Goal: Task Accomplishment & Management: Manage account settings

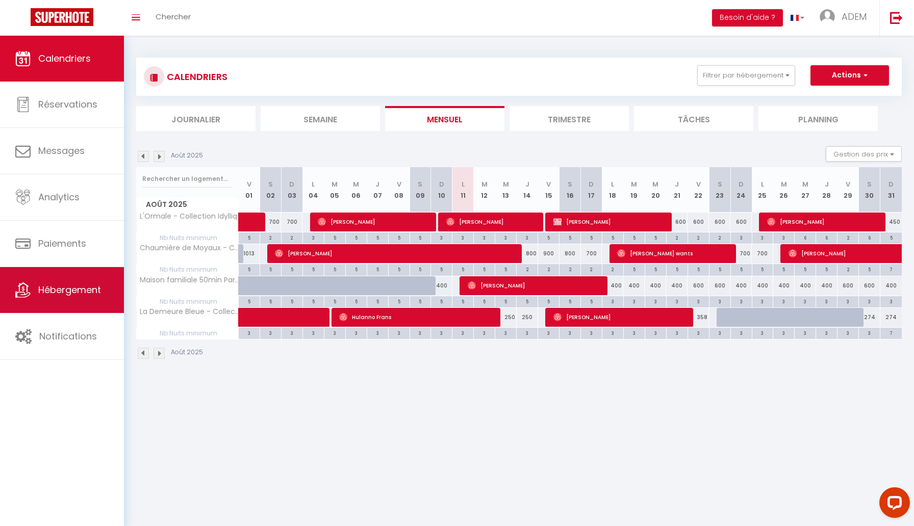
click at [66, 288] on span "Hébergement" at bounding box center [69, 289] width 63 height 13
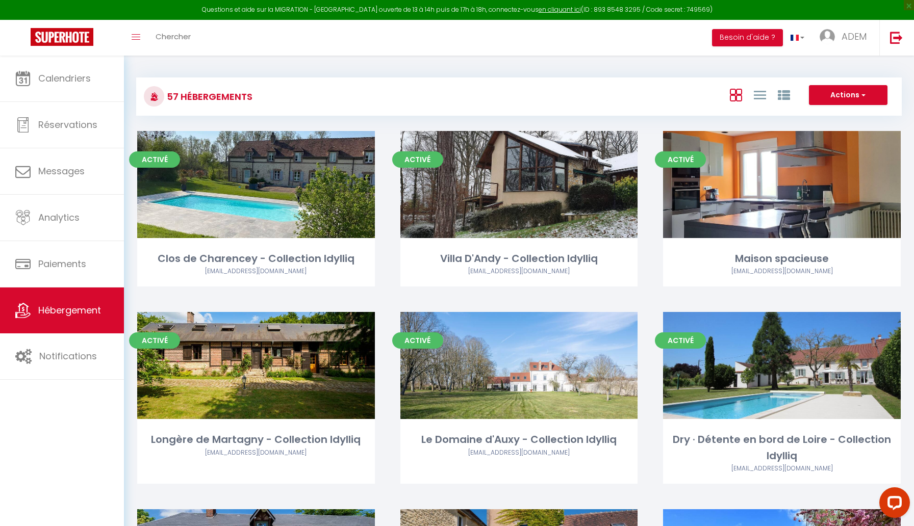
scroll to position [3219, 0]
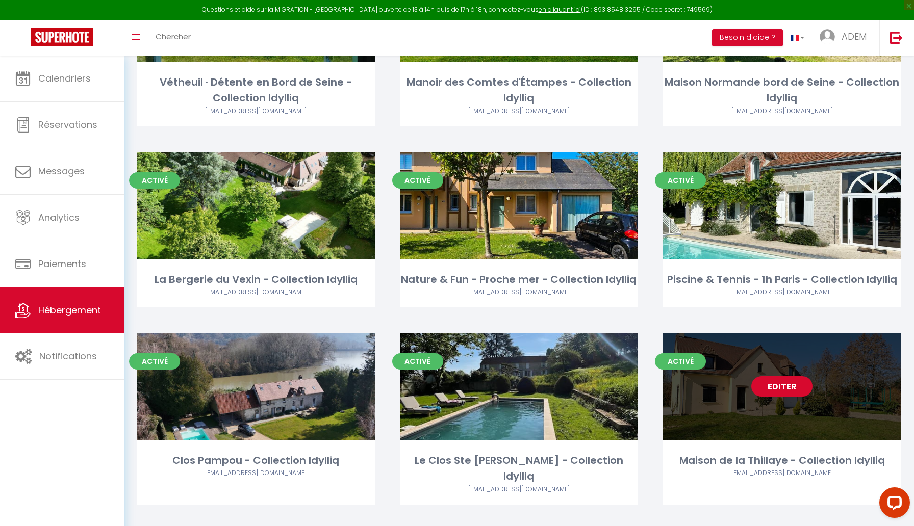
click at [792, 384] on link "Editer" at bounding box center [781, 386] width 61 height 20
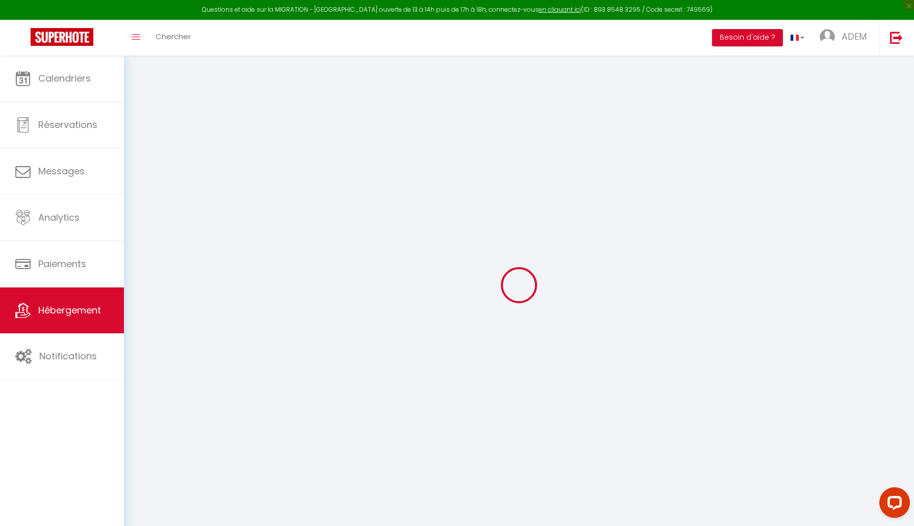
select select "+ 10 %"
select select
checkbox input "true"
checkbox input "false"
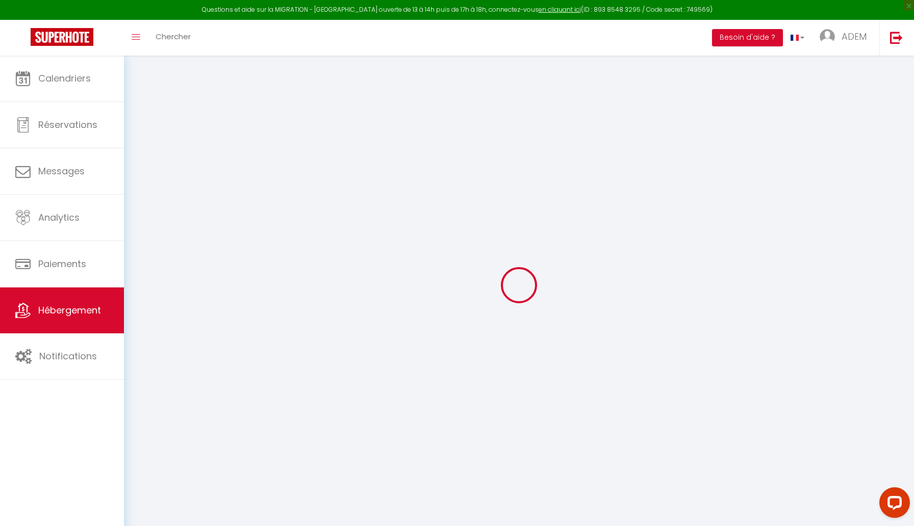
checkbox input "false"
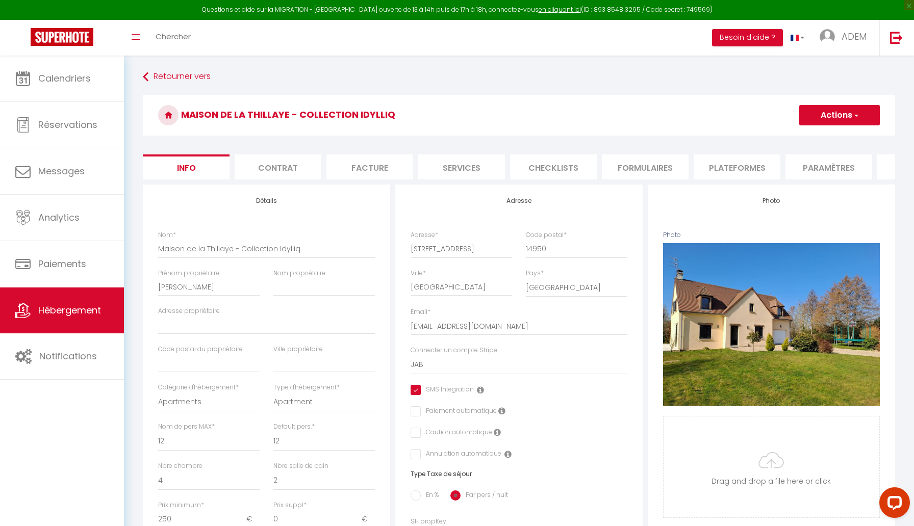
select select
checkbox input "true"
checkbox input "false"
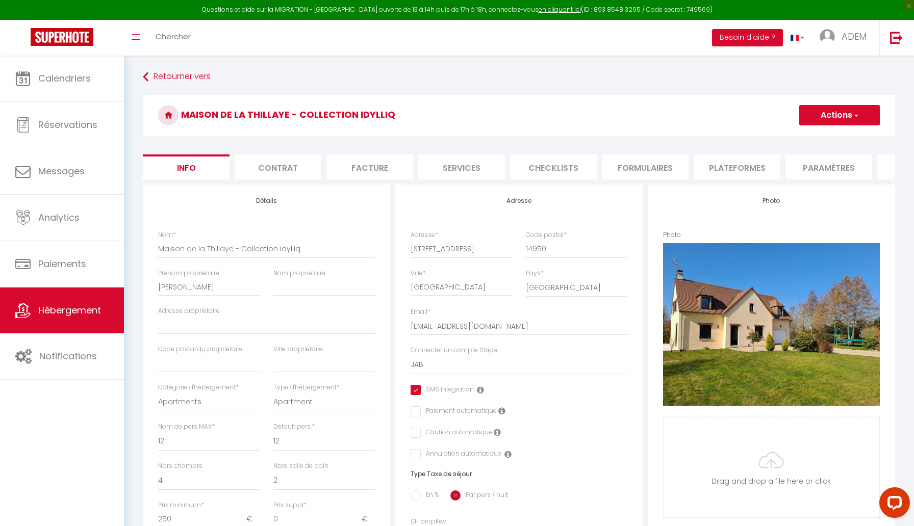
click at [710, 169] on li "Plateformes" at bounding box center [736, 166] width 87 height 25
select select
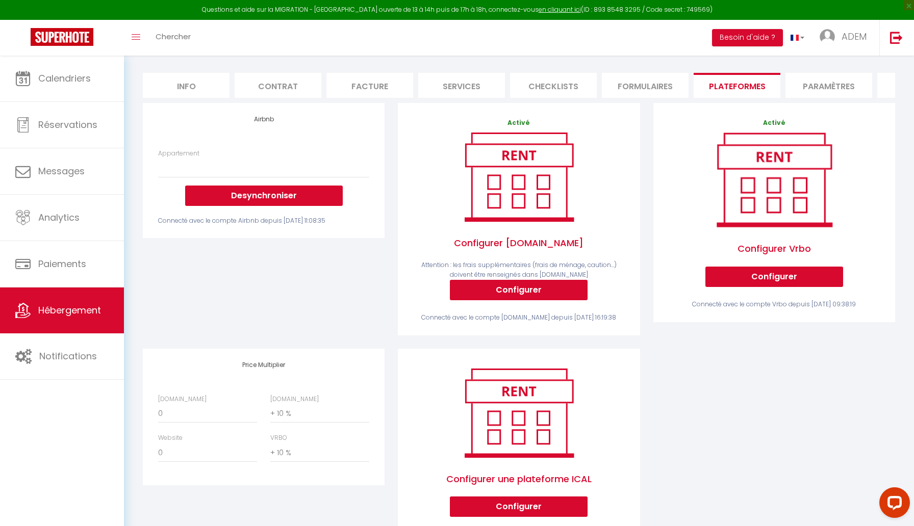
scroll to position [82, 0]
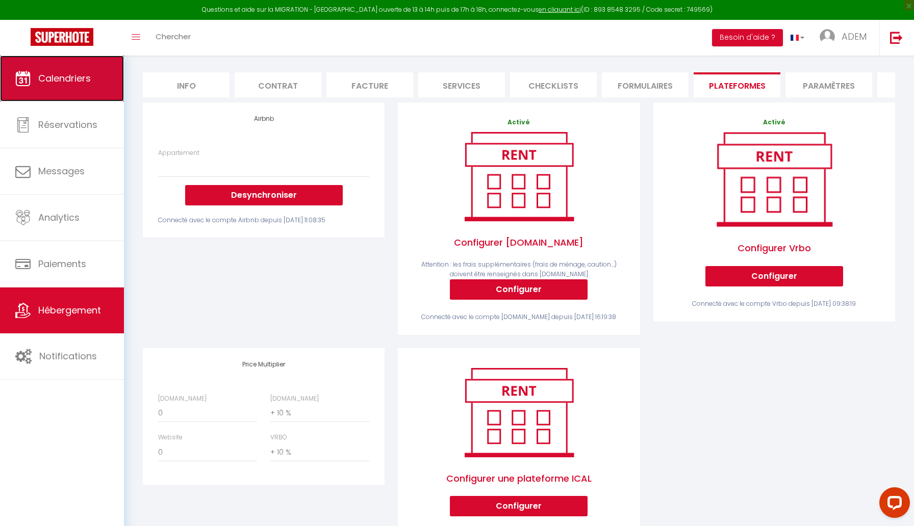
click at [61, 94] on link "Calendriers" at bounding box center [62, 79] width 124 height 46
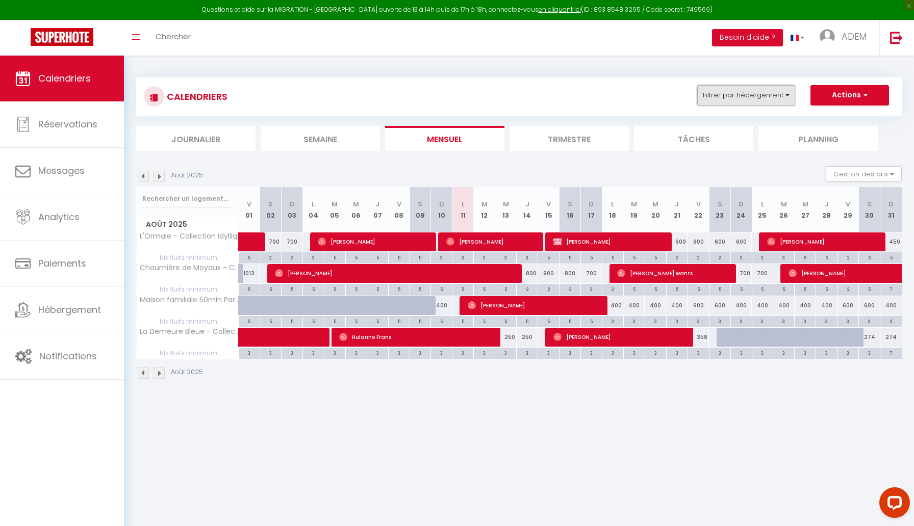
click at [744, 103] on button "Filtrer par hébergement" at bounding box center [746, 95] width 98 height 20
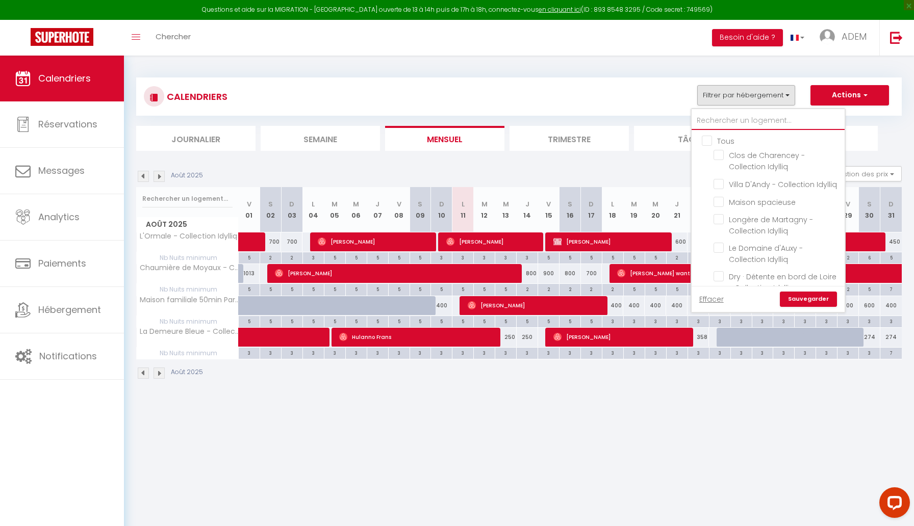
click at [727, 123] on input "text" at bounding box center [767, 121] width 153 height 18
type input "t"
checkbox input "false"
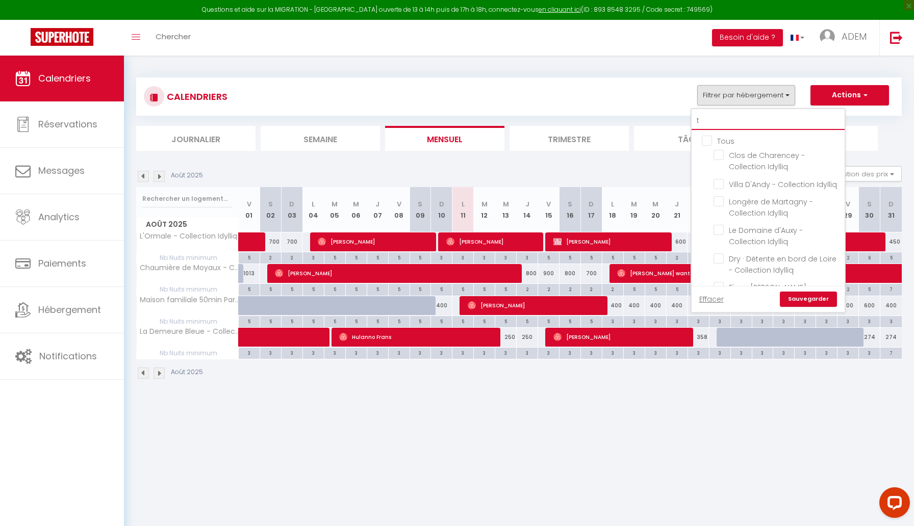
checkbox input "false"
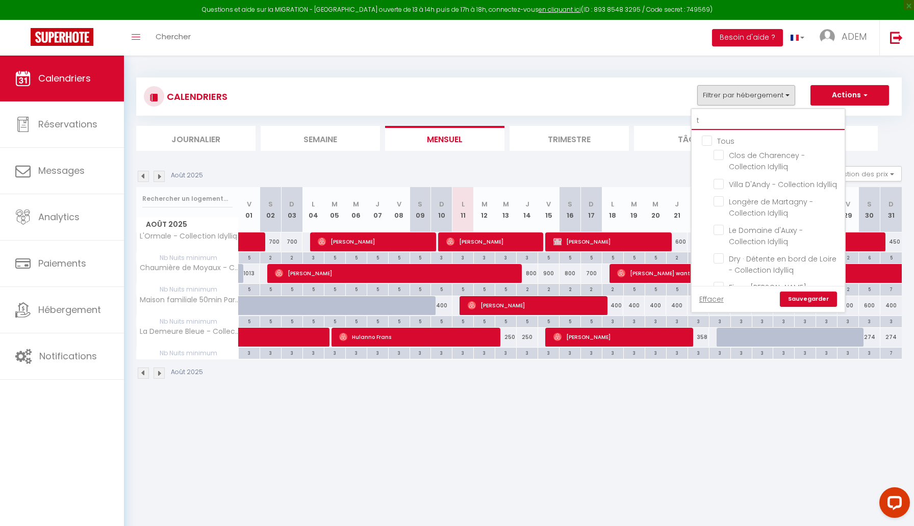
checkbox input "true"
checkbox input "false"
checkbox input "true"
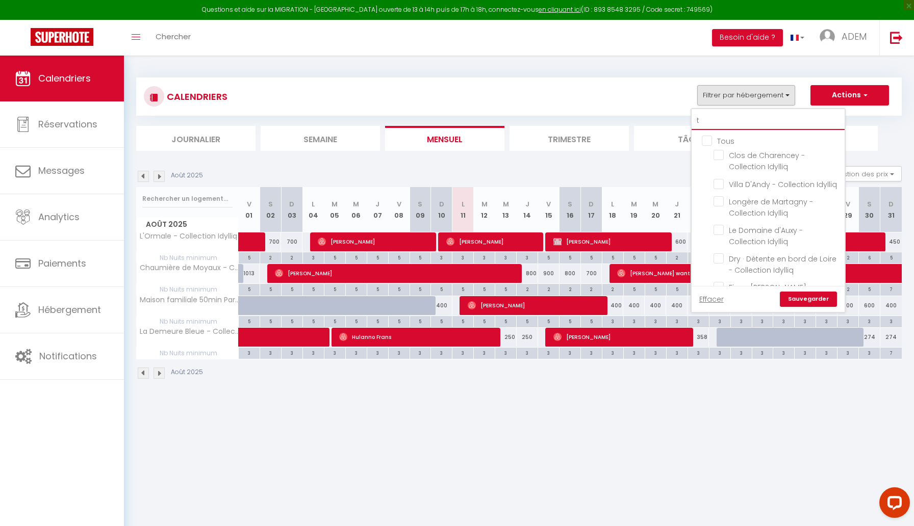
checkbox input "false"
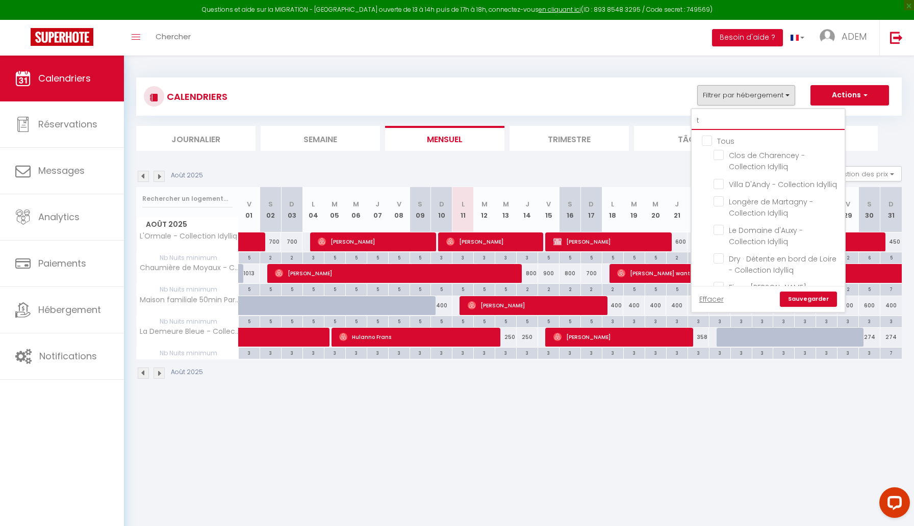
checkbox input "false"
checkbox input "true"
checkbox input "false"
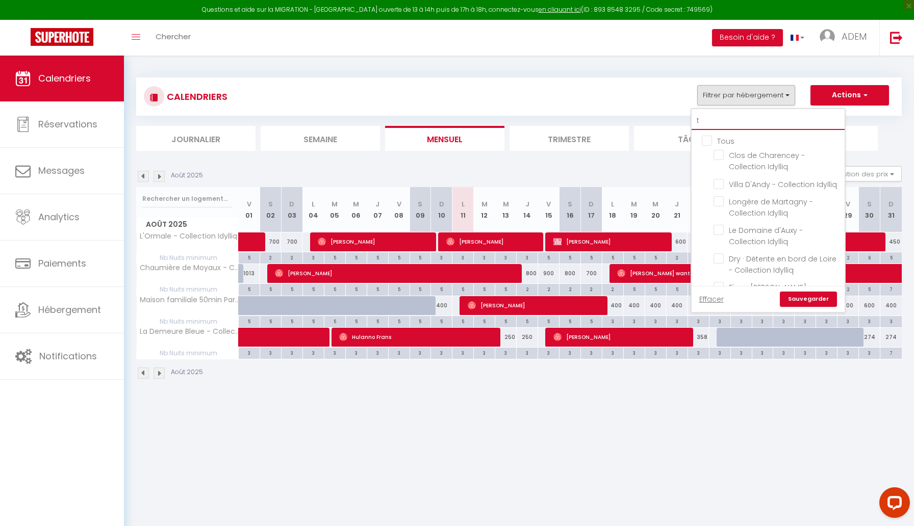
checkbox input "false"
checkbox input "true"
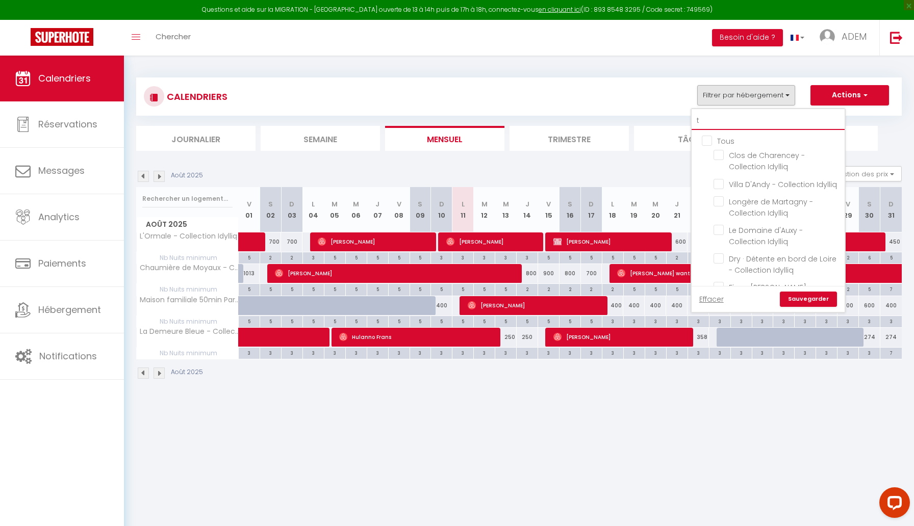
checkbox input "false"
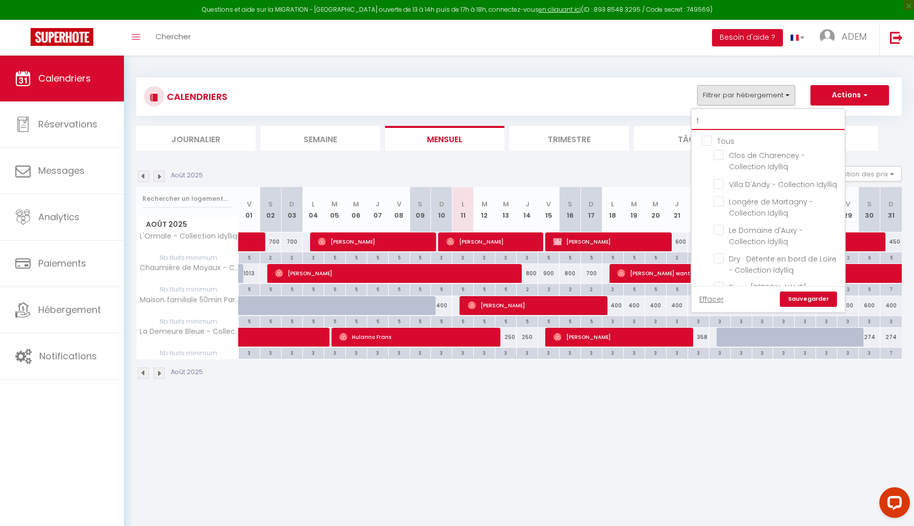
checkbox input "false"
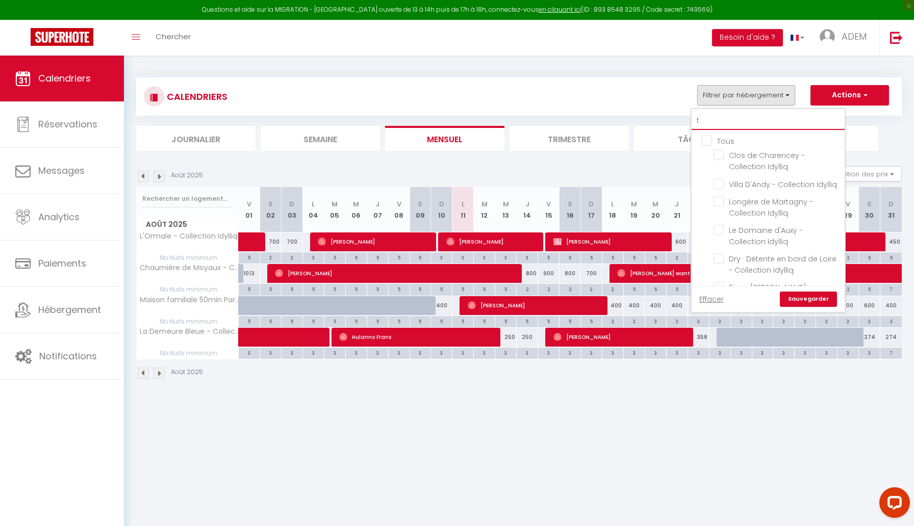
checkbox input "false"
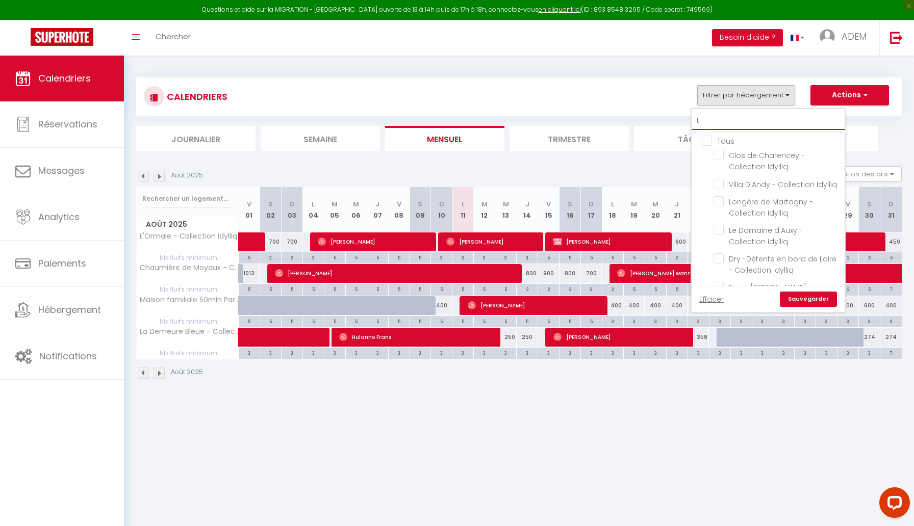
checkbox input "false"
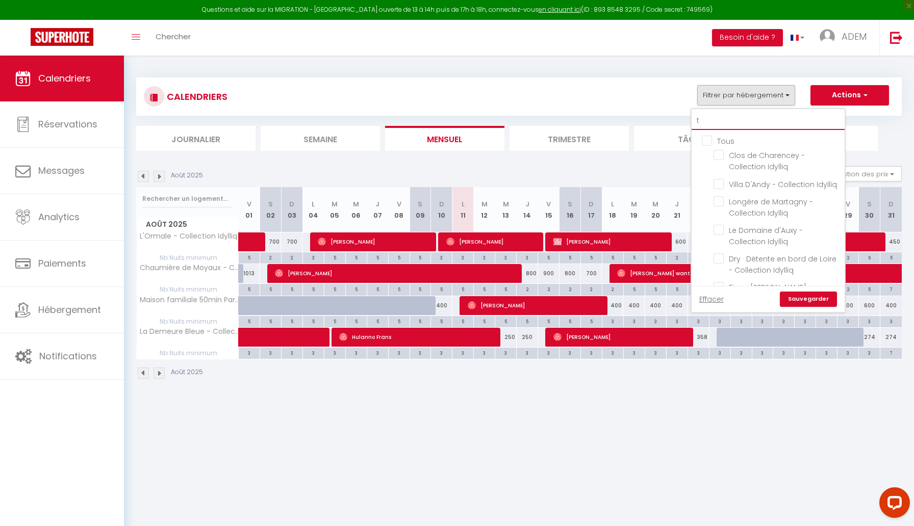
checkbox input "false"
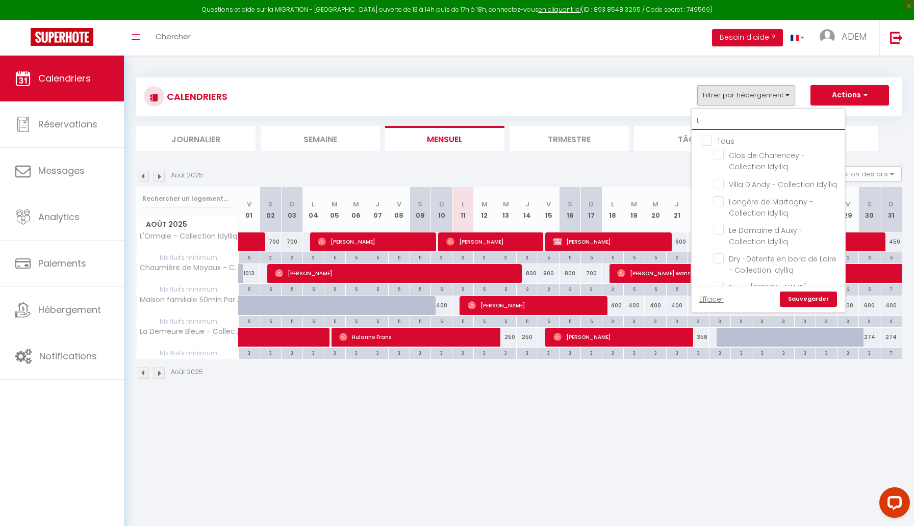
checkbox input "false"
type input "te"
checkbox input "false"
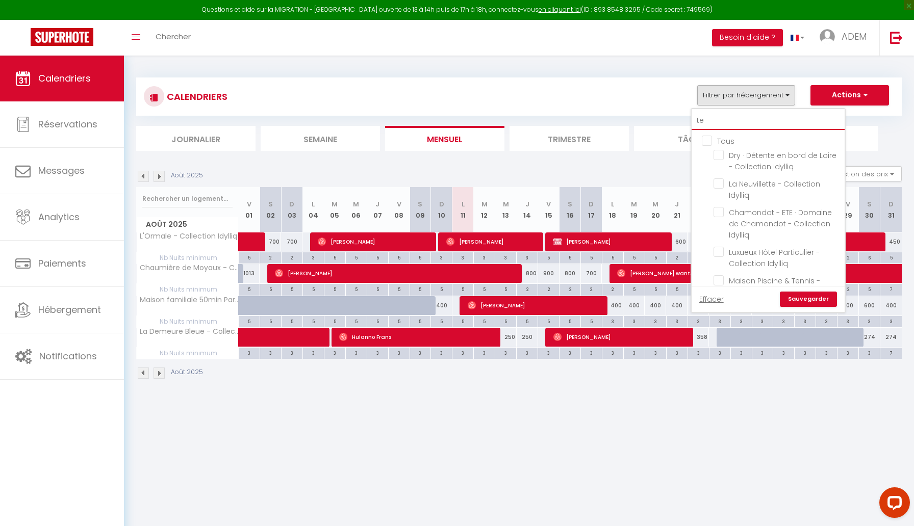
checkbox input "false"
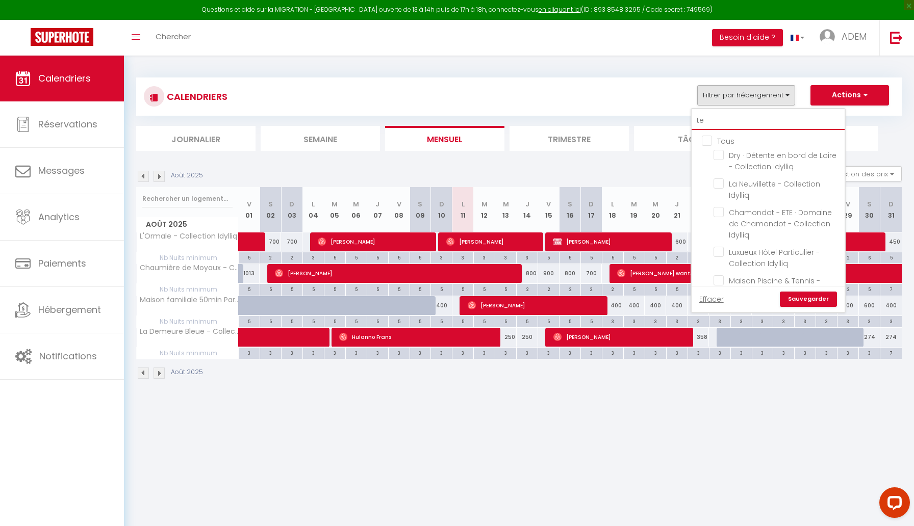
checkbox input "false"
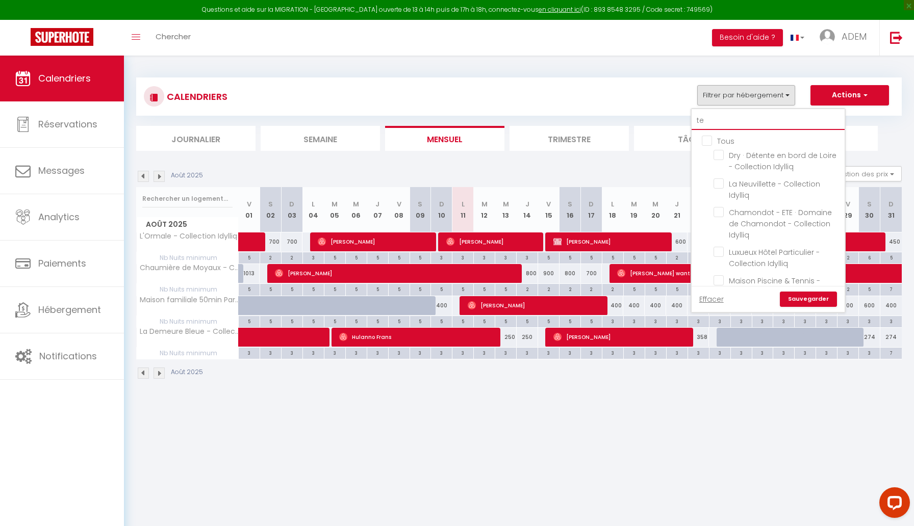
type input "ten"
checkbox input "false"
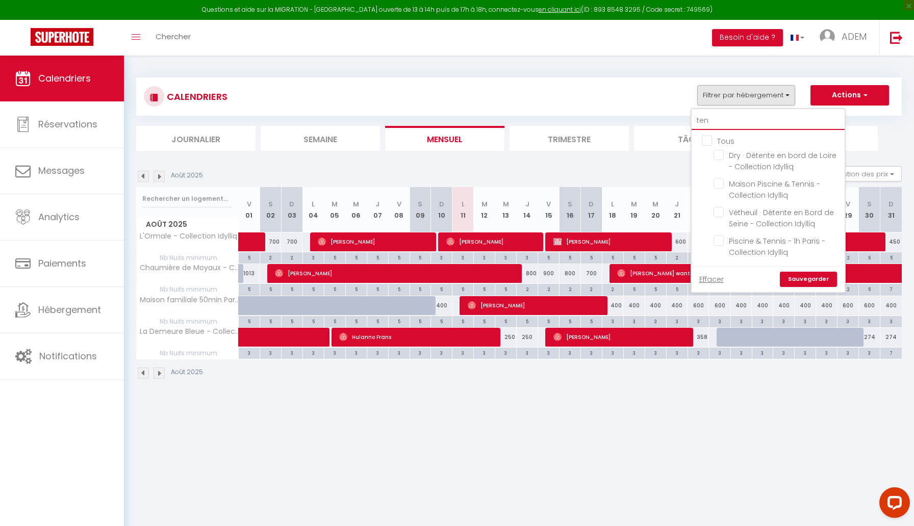
type input "tenn"
checkbox input "false"
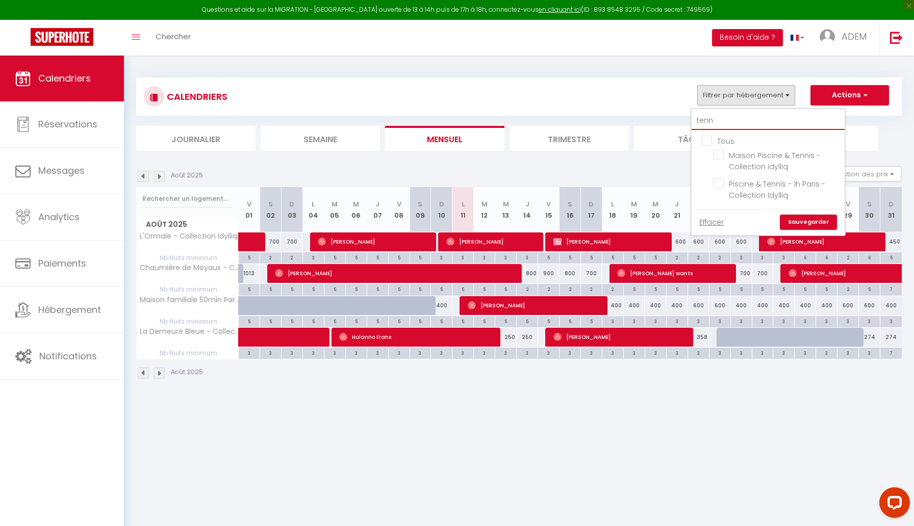
type input "tenni"
checkbox input "false"
type input "tennis"
checkbox input "false"
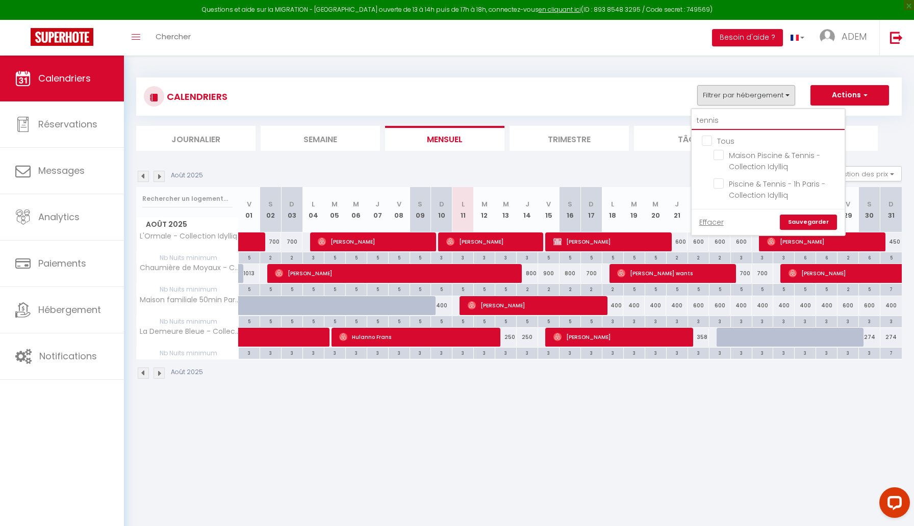
checkbox input "false"
type input "tennis"
click at [797, 185] on input "Piscine & Tennis - 1h Paris - Collection Idylliq" at bounding box center [776, 183] width 127 height 10
checkbox input "true"
checkbox input "false"
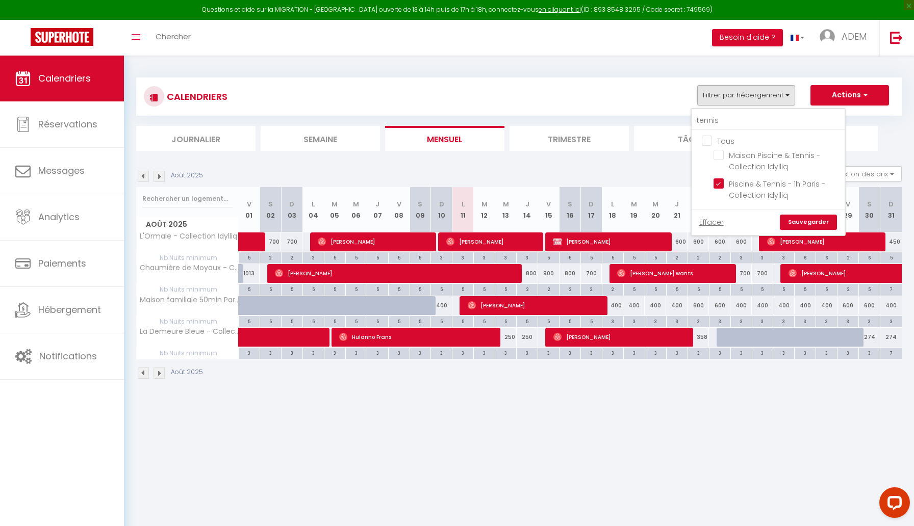
click at [808, 218] on link "Sauvegarder" at bounding box center [808, 222] width 57 height 15
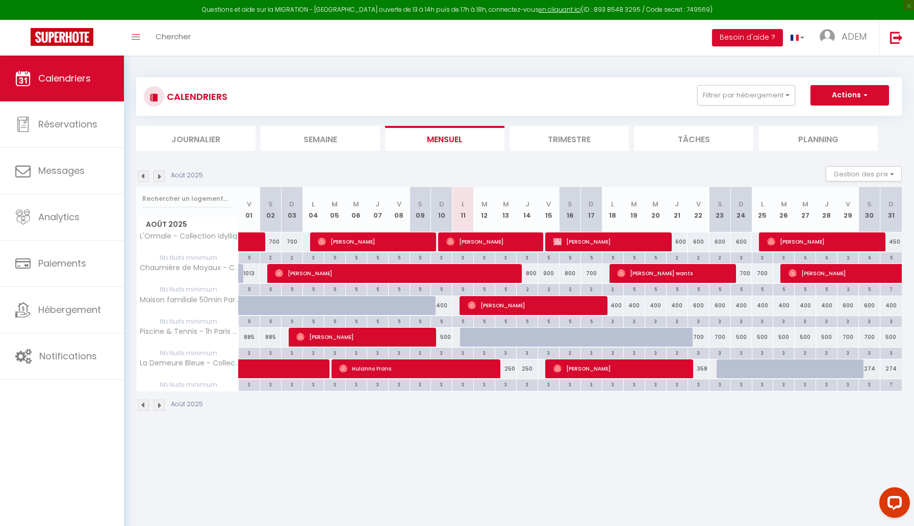
click at [843, 323] on div "3" at bounding box center [847, 321] width 21 height 10
type input "3"
type input "Ven 29 Août 2025"
type input "[DATE]"
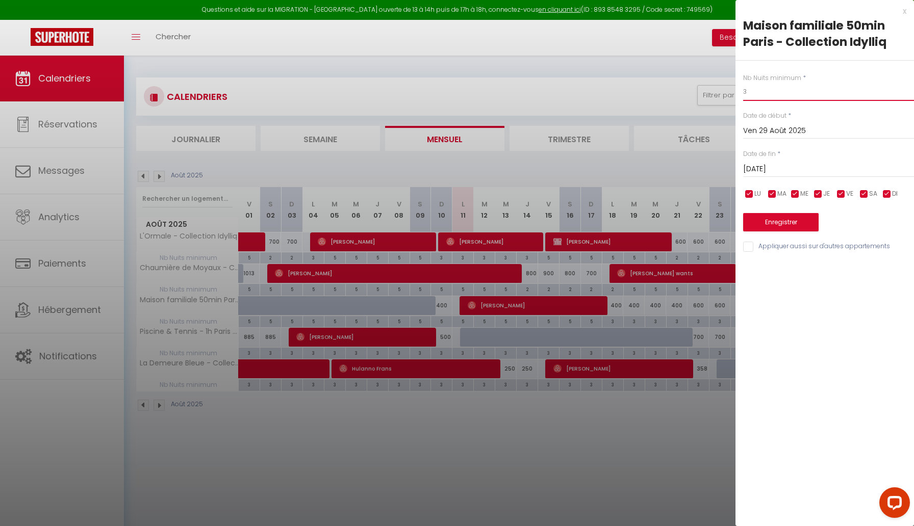
drag, startPoint x: 772, startPoint y: 93, endPoint x: 709, endPoint y: 93, distance: 63.2
click at [709, 93] on body "Questions et aide sur la MIGRATION - [GEOGRAPHIC_DATA] ouverte de 13 à 14h puis…" at bounding box center [457, 319] width 914 height 526
type input "2"
click at [795, 231] on div "Enregistrer" at bounding box center [828, 215] width 171 height 31
click at [798, 227] on button "Enregistrer" at bounding box center [780, 222] width 75 height 18
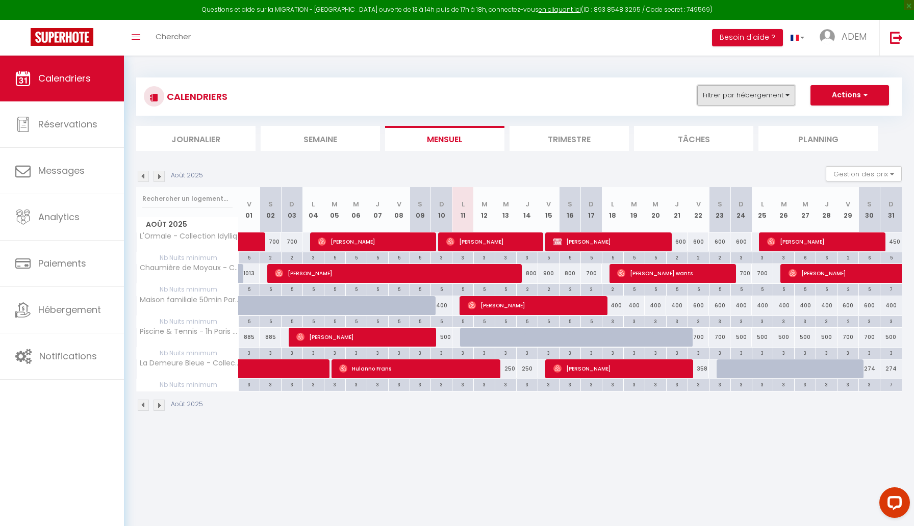
click at [761, 93] on button "Filtrer par hébergement" at bounding box center [746, 95] width 98 height 20
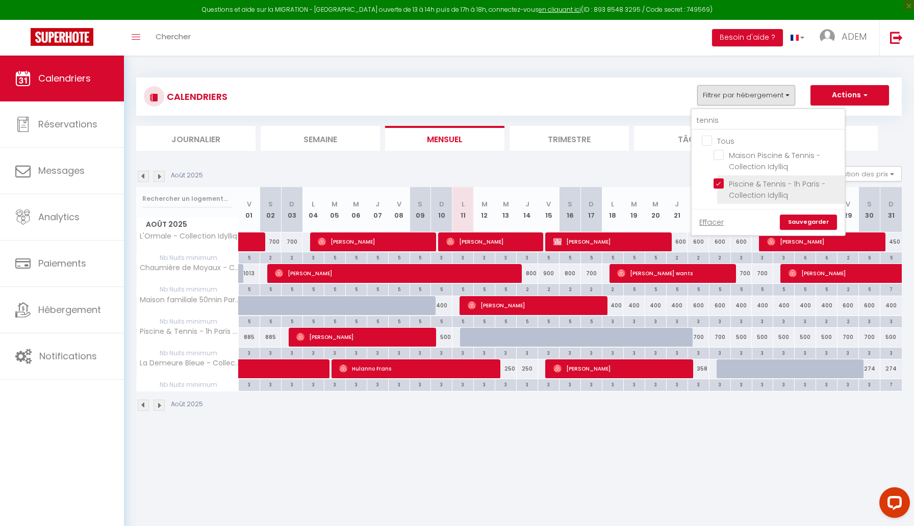
click at [719, 184] on input "Piscine & Tennis - 1h Paris - Collection Idylliq" at bounding box center [776, 183] width 127 height 10
checkbox input "false"
click at [706, 124] on input "tennis" at bounding box center [767, 121] width 153 height 18
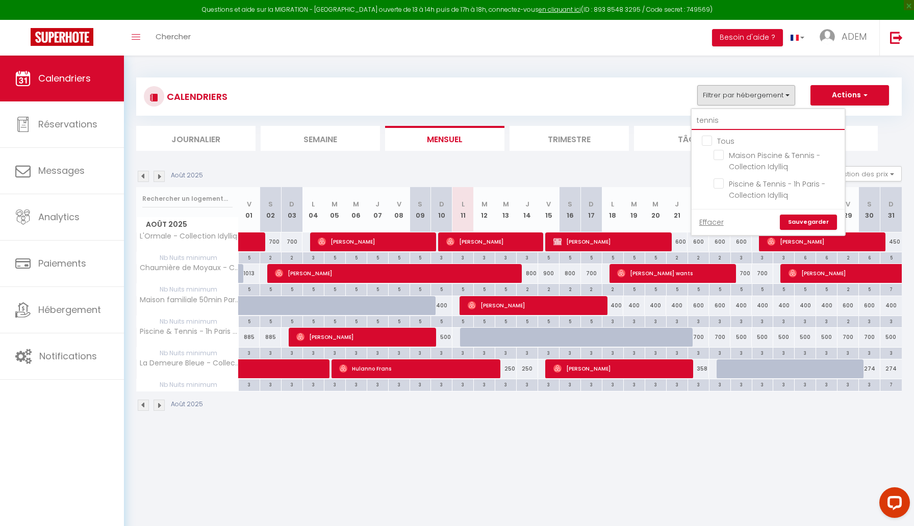
type input "b"
checkbox input "false"
type input "be"
checkbox input "false"
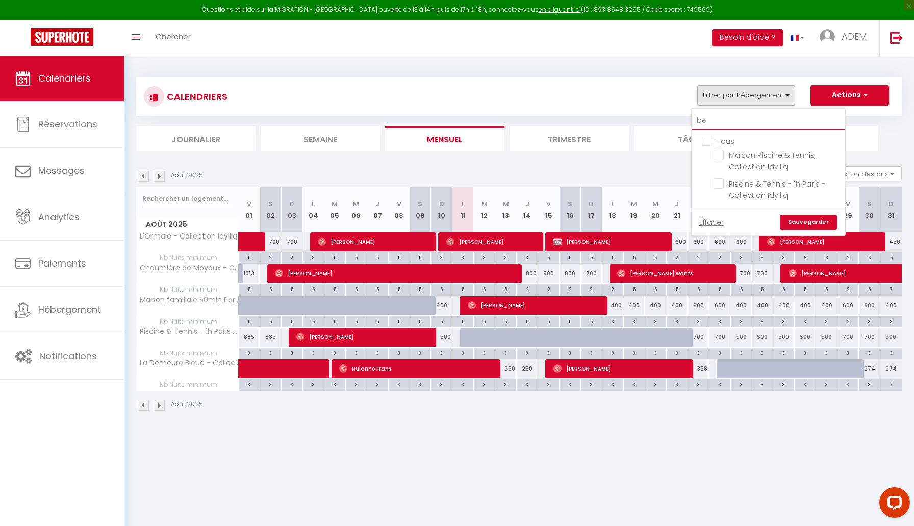
checkbox input "false"
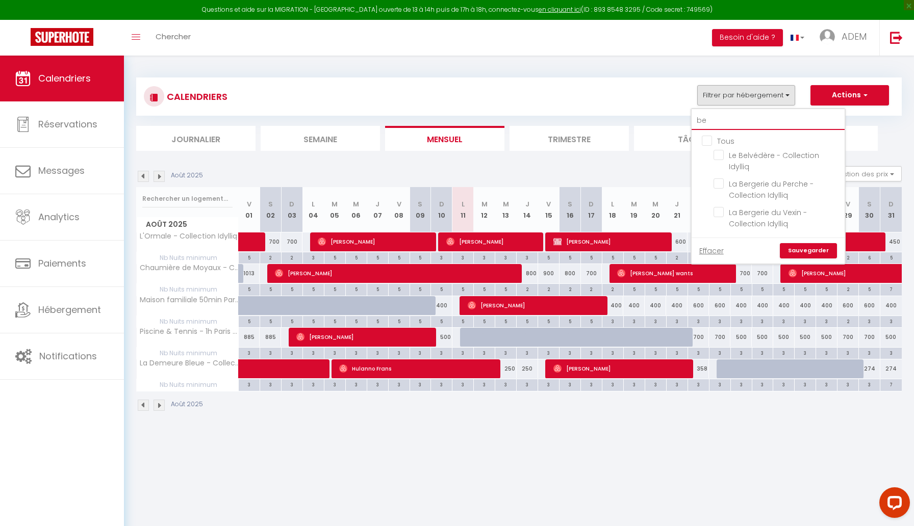
type input "ber"
checkbox input "false"
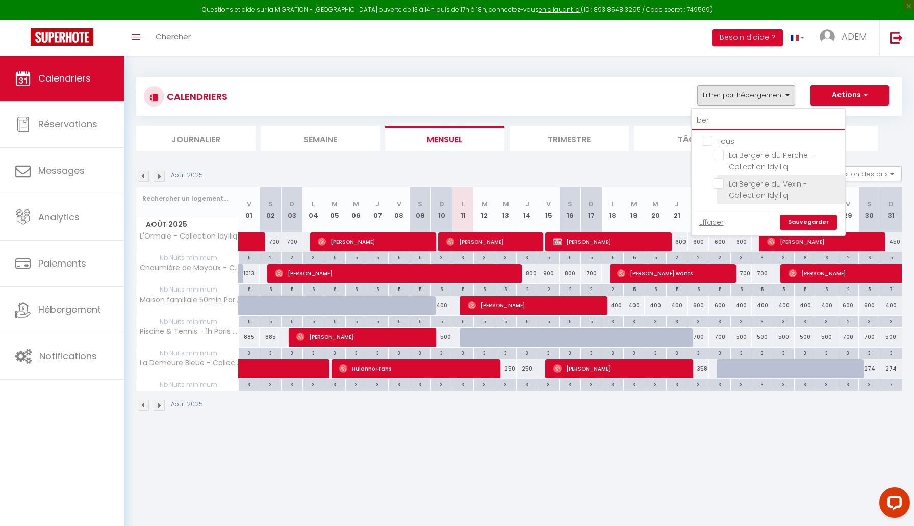
type input "ber"
click at [722, 182] on input "La Bergerie du Vexin - Collection Idylliq" at bounding box center [776, 183] width 127 height 10
checkbox input "true"
checkbox input "false"
click at [802, 220] on link "Sauvegarder" at bounding box center [808, 222] width 57 height 15
